Goal: Task Accomplishment & Management: Use online tool/utility

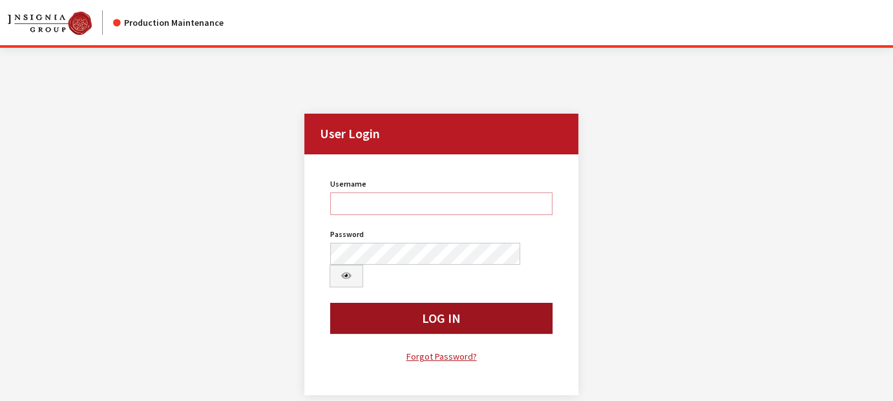
type input "rschmidt"
click at [408, 303] on button "Log In" at bounding box center [441, 318] width 222 height 31
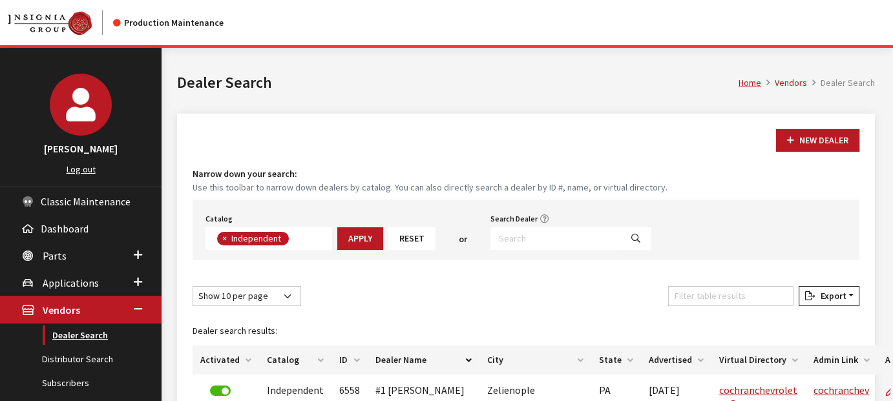
scroll to position [129, 0]
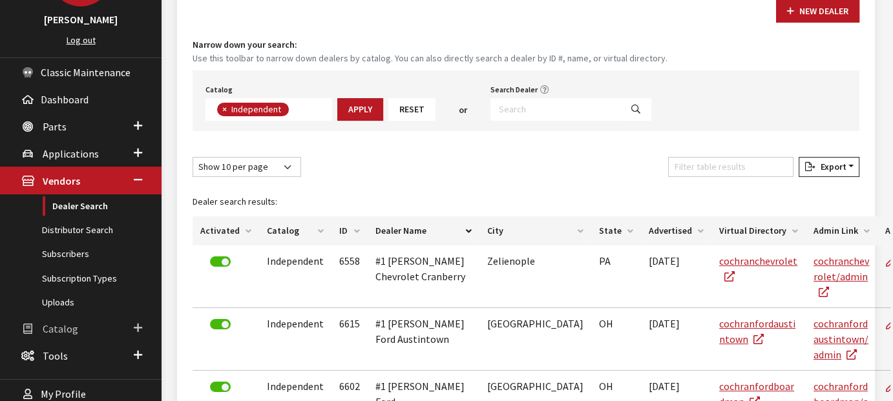
click at [66, 323] on span "Catalog" at bounding box center [61, 329] width 36 height 13
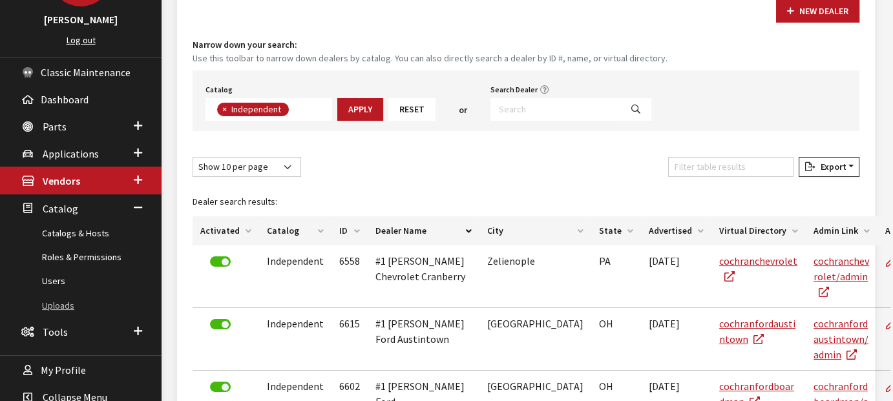
click at [63, 301] on link "Uploads" at bounding box center [81, 306] width 162 height 24
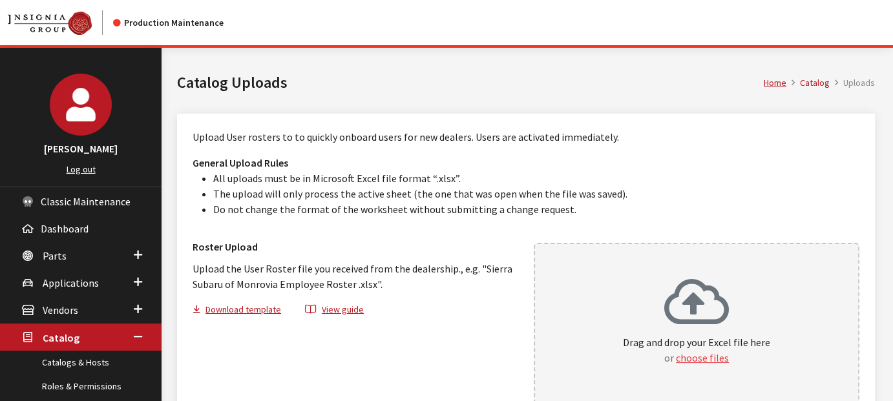
click at [703, 355] on button "choose files" at bounding box center [702, 358] width 53 height 16
click at [708, 354] on button "choose files" at bounding box center [702, 358] width 53 height 16
click at [697, 357] on button "choose files" at bounding box center [702, 358] width 53 height 16
click at [265, 306] on button "Download template" at bounding box center [243, 312] width 100 height 19
click at [696, 356] on button "choose files" at bounding box center [702, 358] width 53 height 16
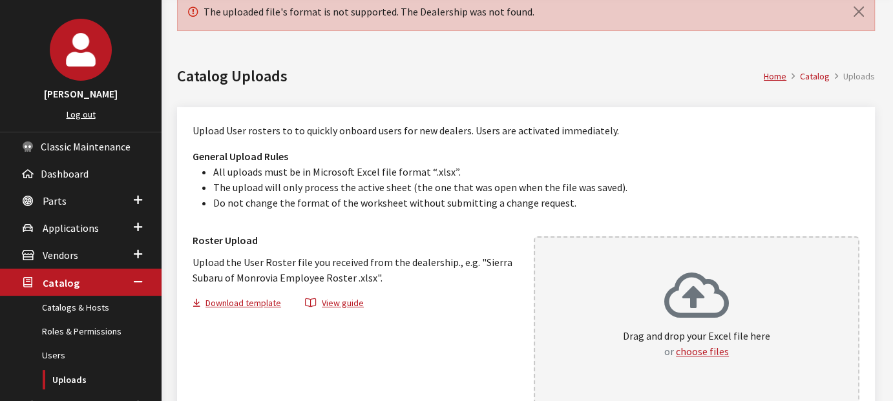
scroll to position [129, 0]
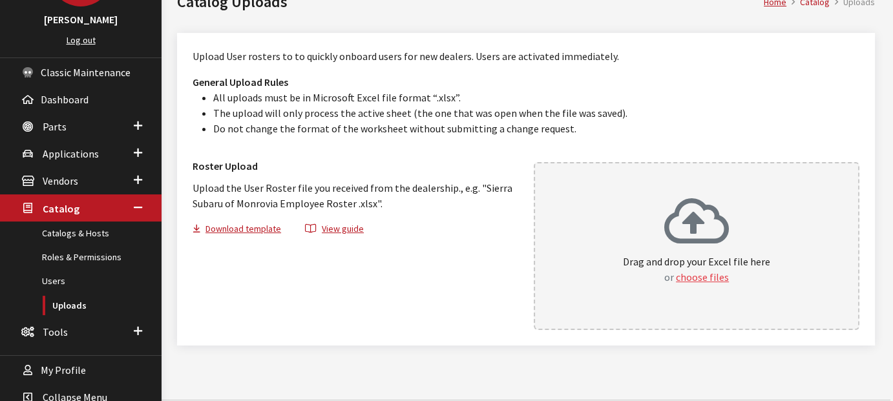
click at [698, 275] on button "choose files" at bounding box center [702, 278] width 53 height 16
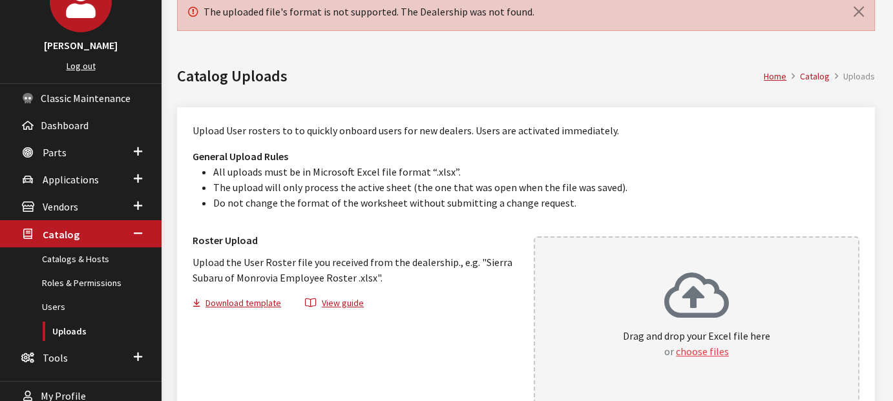
scroll to position [0, 0]
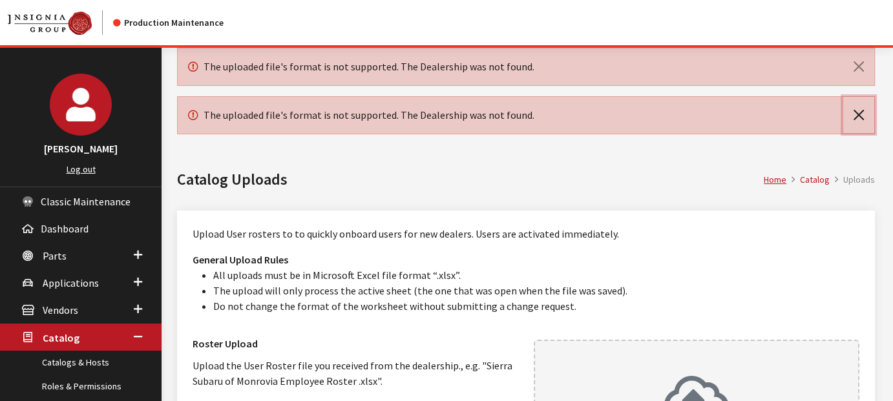
click at [860, 112] on button "Close" at bounding box center [859, 115] width 31 height 36
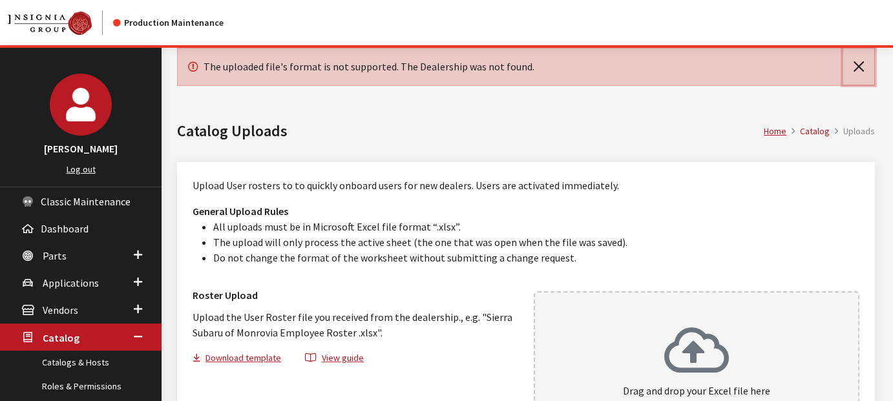
click at [862, 70] on button "Close" at bounding box center [859, 66] width 31 height 36
